Goal: Use online tool/utility

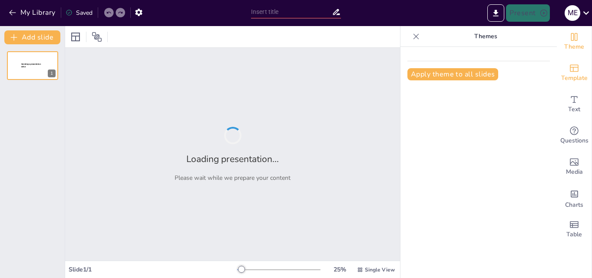
type input "Auditoriam: Control Documental Valia Energia ([GEOGRAPHIC_DATA])"
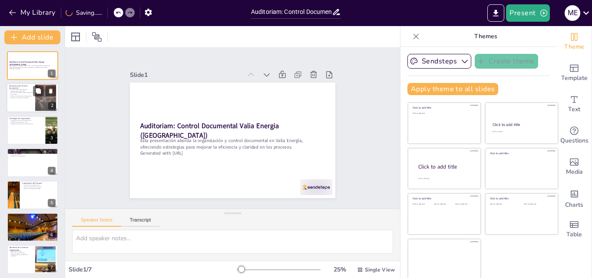
click at [16, 102] on div at bounding box center [33, 98] width 52 height 30
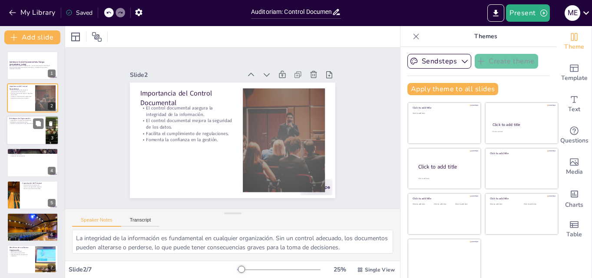
click at [26, 132] on div at bounding box center [33, 130] width 52 height 30
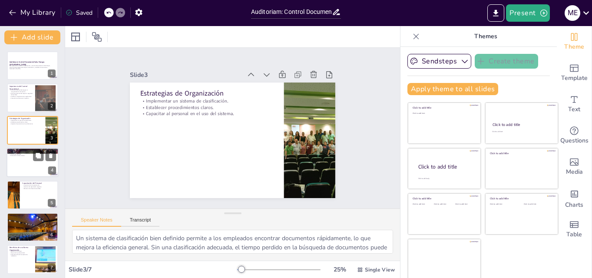
click at [31, 162] on div at bounding box center [33, 163] width 52 height 30
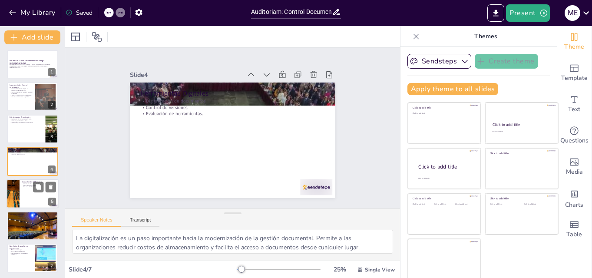
click at [30, 194] on div at bounding box center [33, 194] width 52 height 30
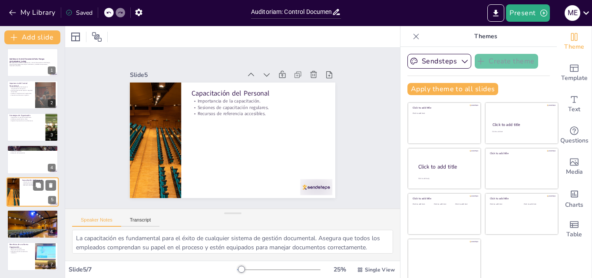
scroll to position [2, 0]
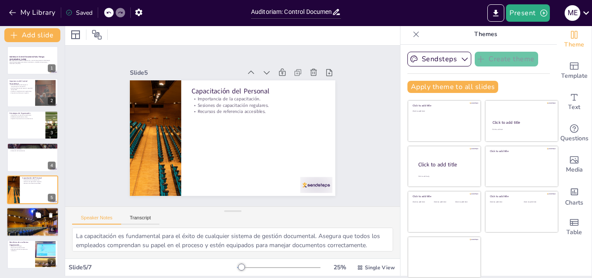
click at [35, 222] on div at bounding box center [32, 222] width 59 height 30
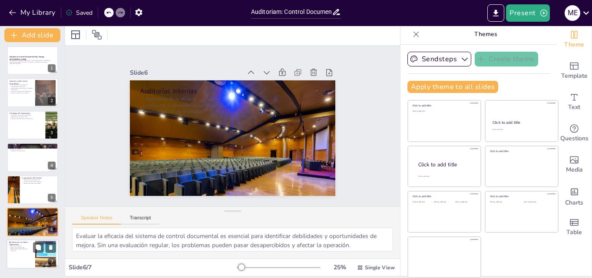
click at [23, 247] on p "Mejora de la productividad." at bounding box center [20, 248] width 23 height 2
type textarea "La reducción de riesgos es uno de los beneficios más importantes de una buena o…"
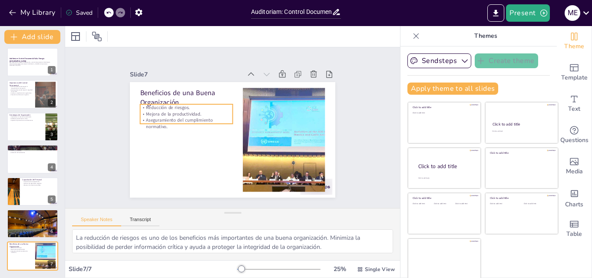
scroll to position [0, 0]
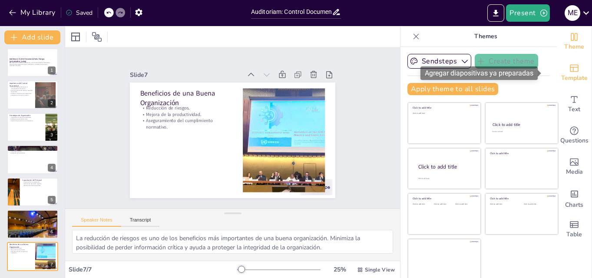
click at [561, 73] on span "Template" at bounding box center [574, 78] width 26 height 10
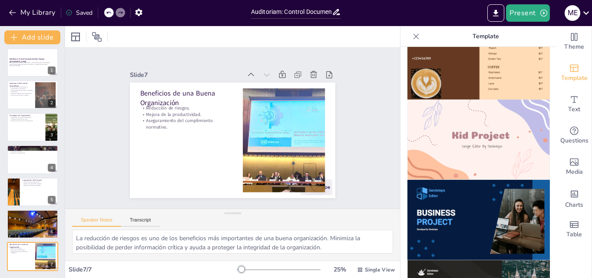
scroll to position [608, 0]
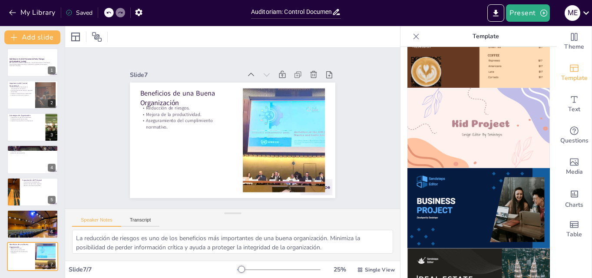
click at [450, 194] on img at bounding box center [478, 208] width 142 height 80
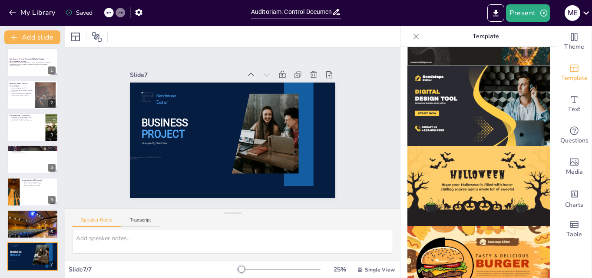
scroll to position [872, 0]
